Goal: Transaction & Acquisition: Subscribe to service/newsletter

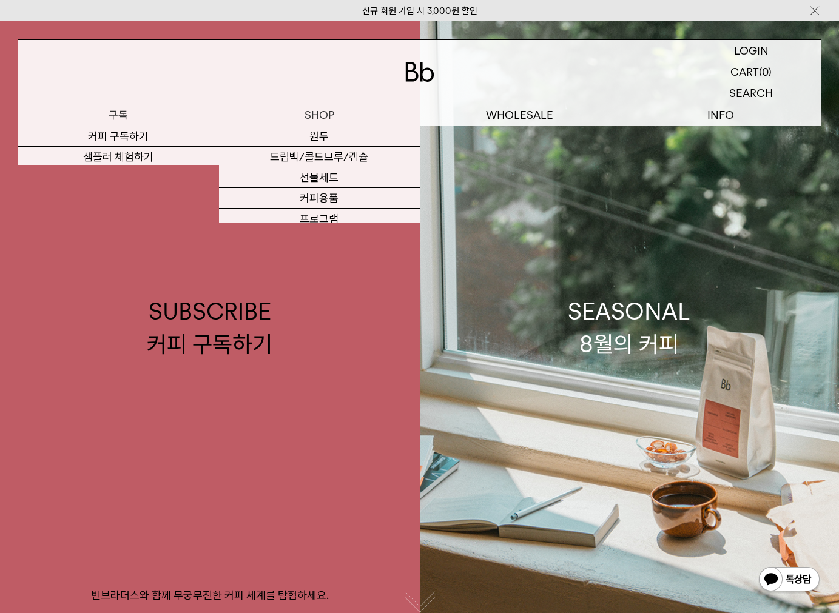
click at [138, 112] on p "구독" at bounding box center [118, 114] width 201 height 21
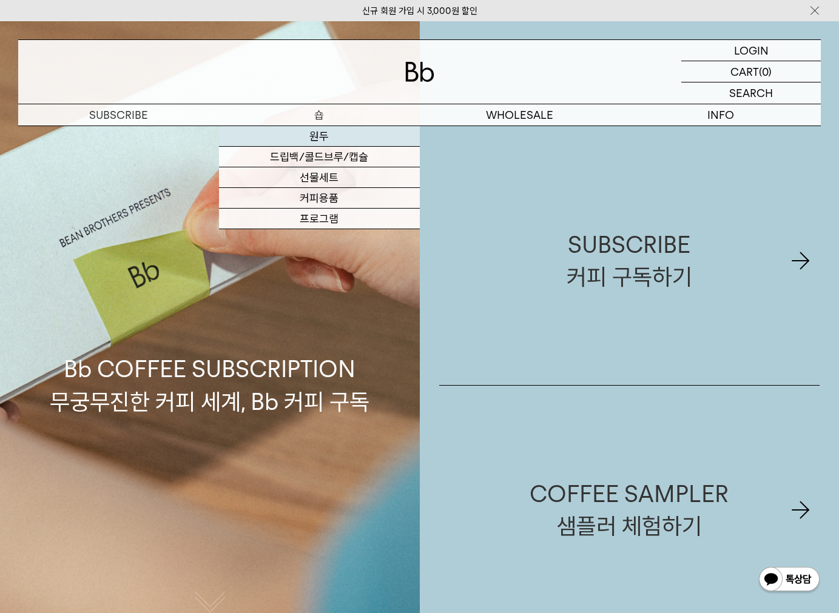
click at [316, 141] on link "원두" at bounding box center [319, 136] width 201 height 21
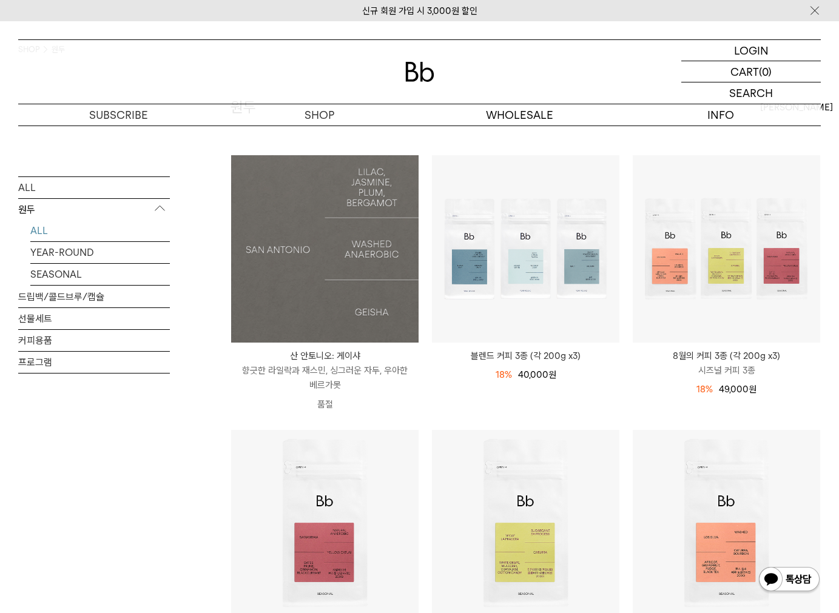
scroll to position [243, 0]
